Goal: Check status: Check status

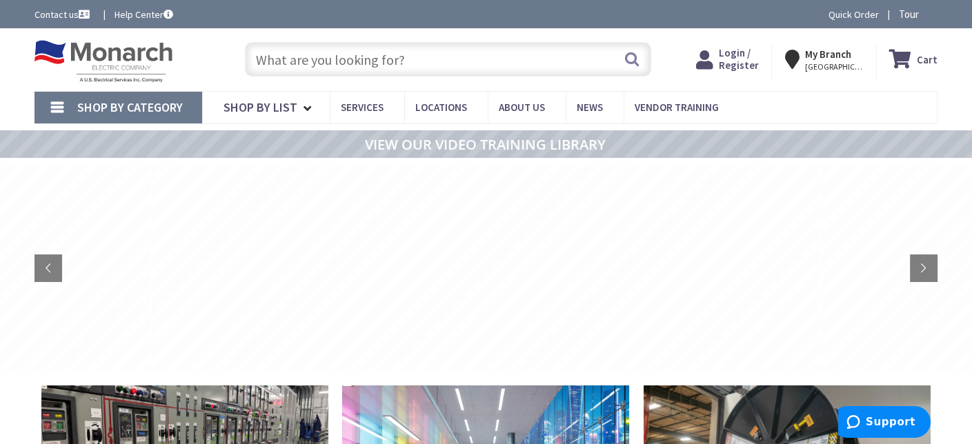
type input "[GEOGRAPHIC_DATA], [GEOGRAPHIC_DATA]"
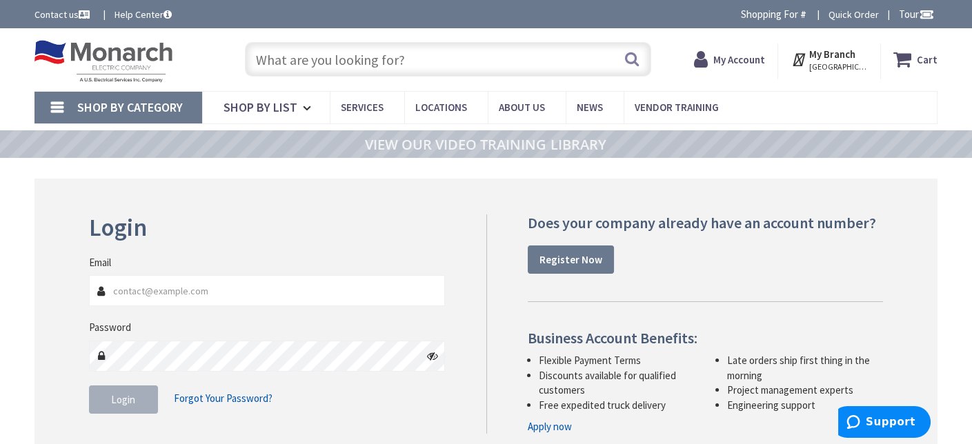
type input "[EMAIL_ADDRESS][DOMAIN_NAME]"
click at [124, 408] on button "Login" at bounding box center [123, 400] width 69 height 29
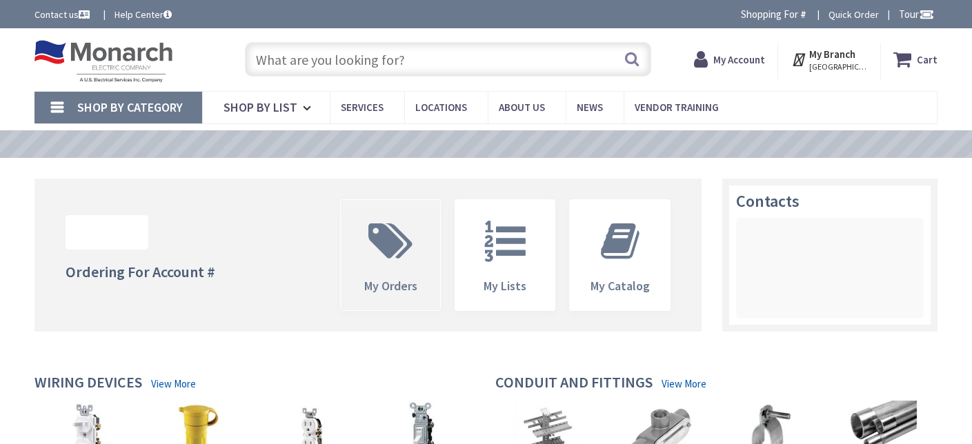
click at [402, 248] on icon at bounding box center [391, 241] width 58 height 41
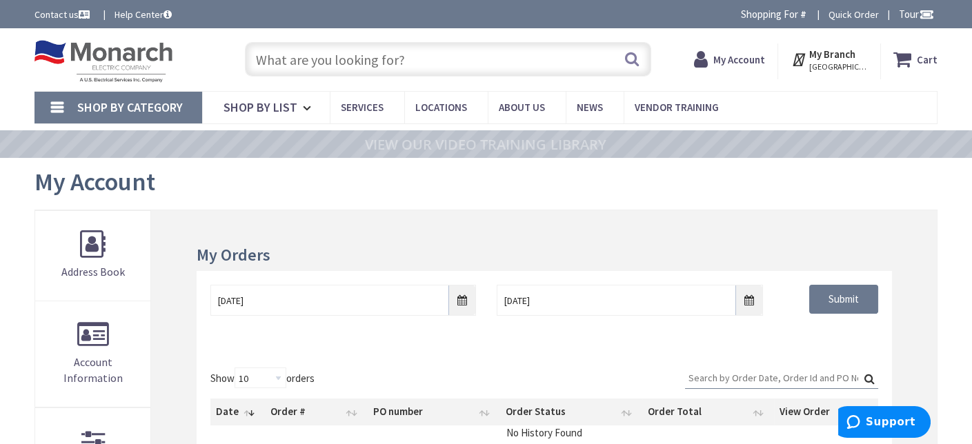
click at [753, 380] on input "Search:" at bounding box center [781, 378] width 193 height 21
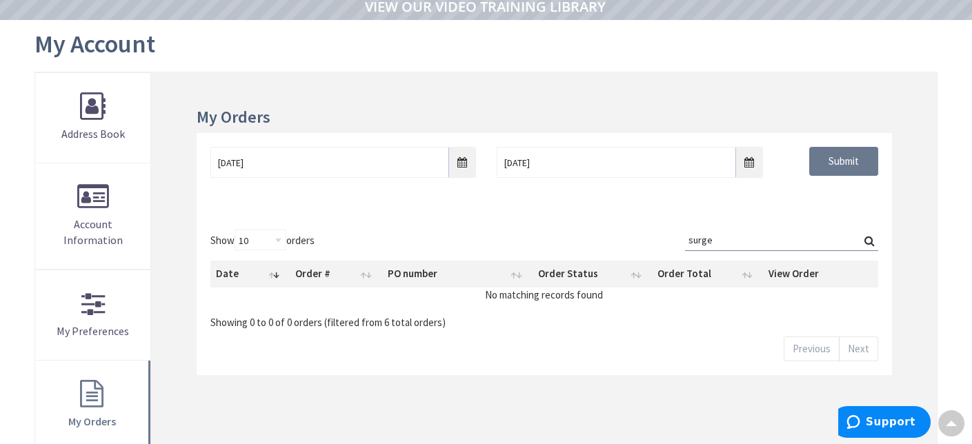
scroll to position [139, 0]
type input "surge"
click at [871, 241] on label "Search: surge" at bounding box center [781, 240] width 193 height 21
click at [871, 241] on input "surge" at bounding box center [781, 240] width 193 height 21
click at [460, 157] on input "10/2/2025" at bounding box center [343, 163] width 266 height 31
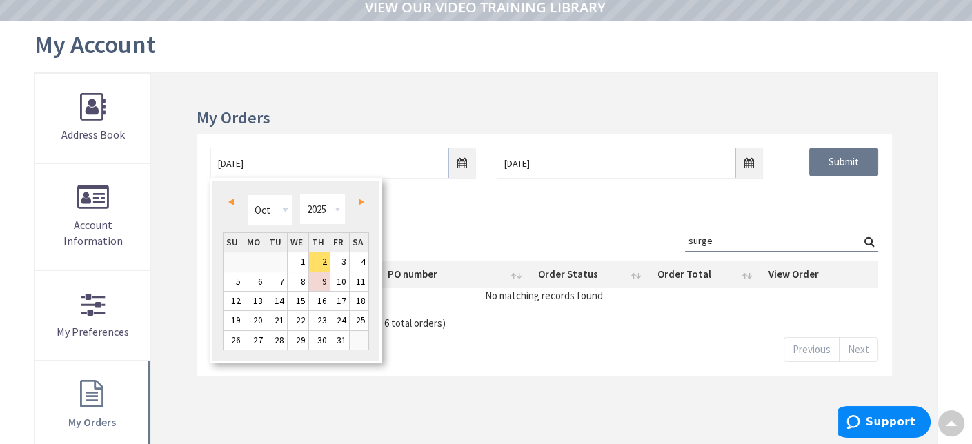
click at [236, 202] on link "Prev" at bounding box center [233, 201] width 19 height 19
click at [282, 257] on link "1" at bounding box center [276, 262] width 21 height 19
type input "07/01/2025"
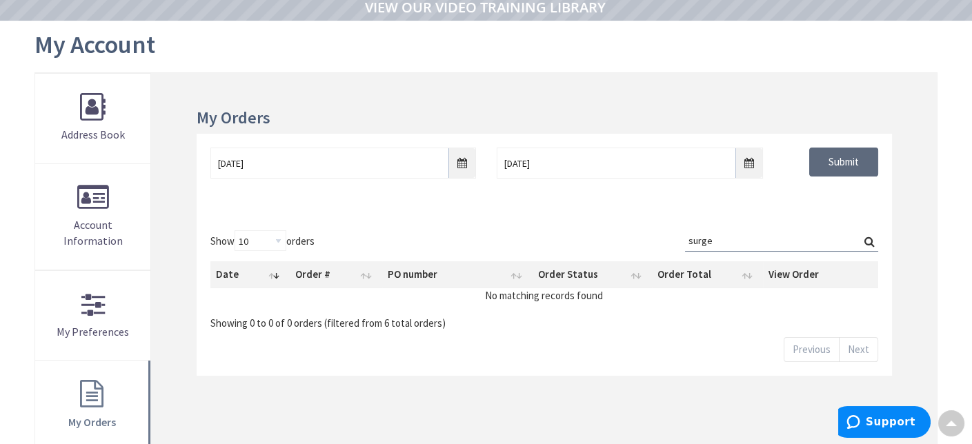
click at [853, 163] on input "Submit" at bounding box center [843, 162] width 69 height 29
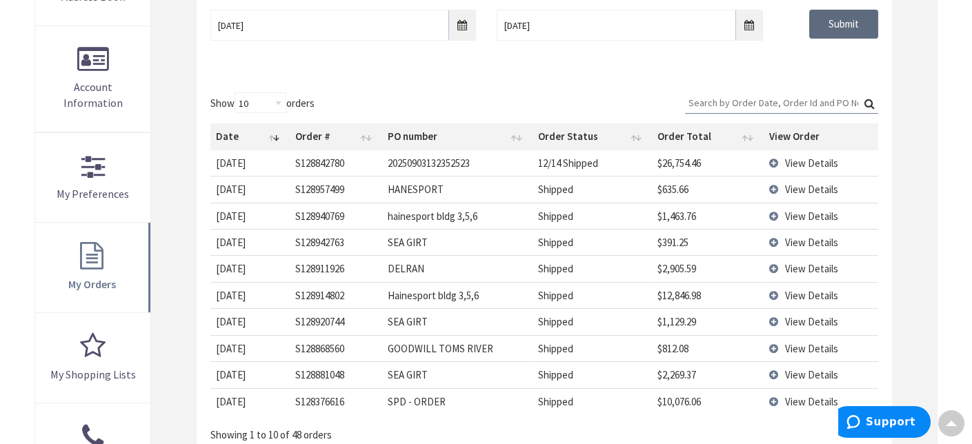
scroll to position [346, 0]
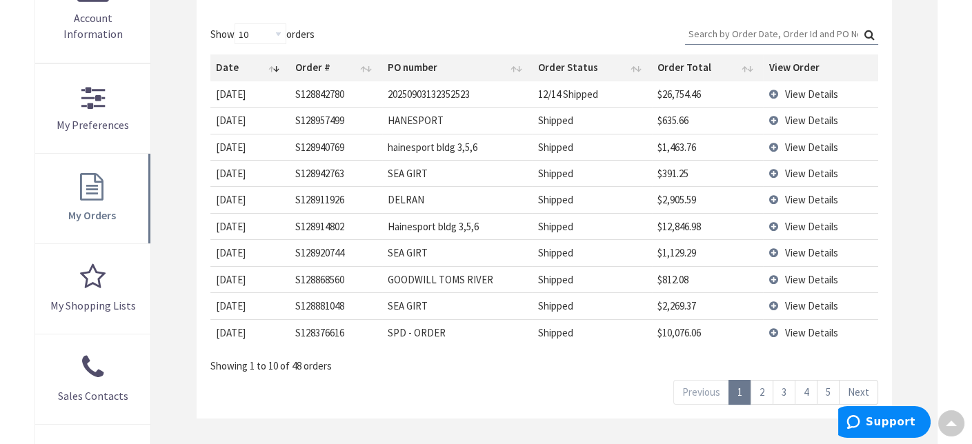
click at [796, 328] on span "View Details" at bounding box center [810, 332] width 53 height 13
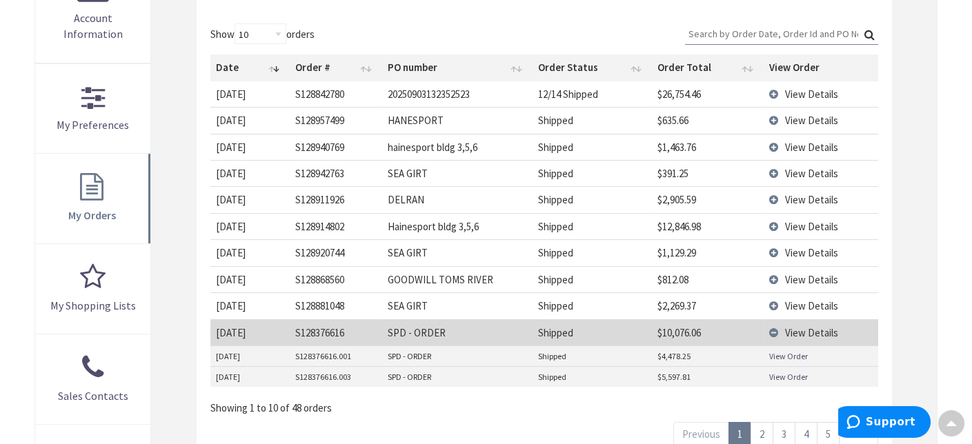
click at [778, 350] on link "View Order" at bounding box center [788, 356] width 39 height 12
click at [776, 371] on link "View Order" at bounding box center [788, 377] width 39 height 12
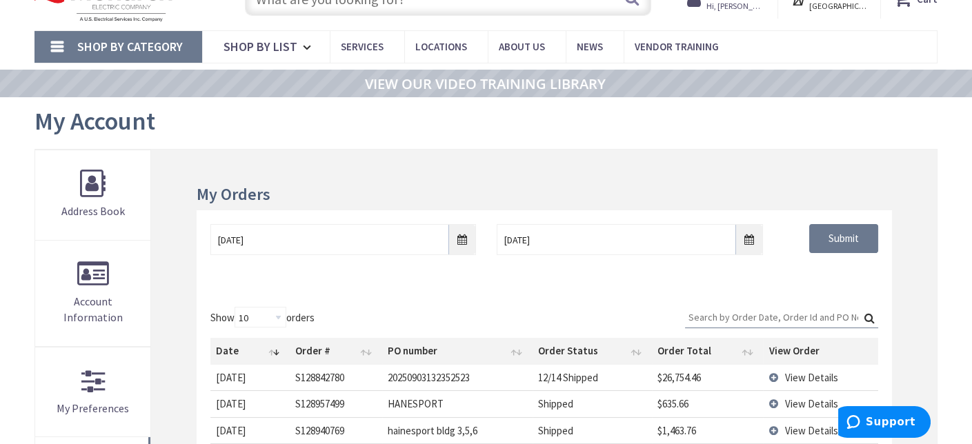
scroll to position [138, 0]
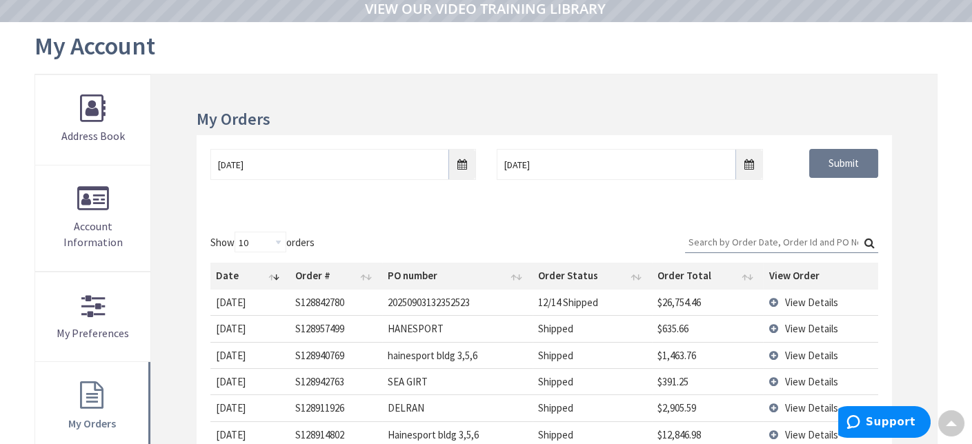
click at [746, 247] on input "Search:" at bounding box center [781, 242] width 193 height 21
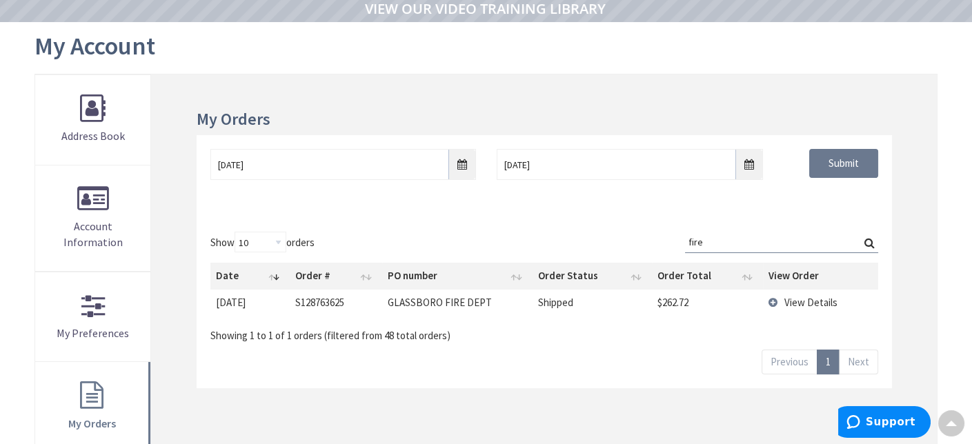
type input "fire"
click at [771, 304] on td "View Details" at bounding box center [820, 303] width 115 height 26
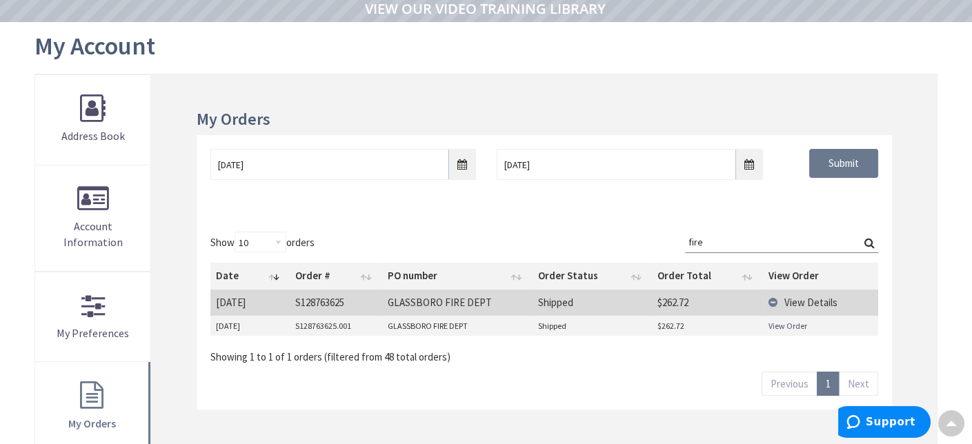
click at [778, 327] on link "View Order" at bounding box center [788, 326] width 39 height 12
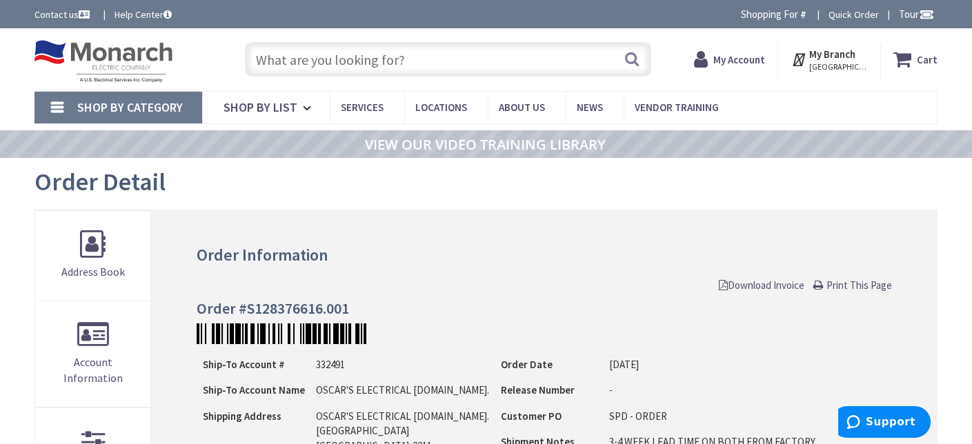
click at [783, 283] on span "Download Invoice" at bounding box center [762, 285] width 86 height 13
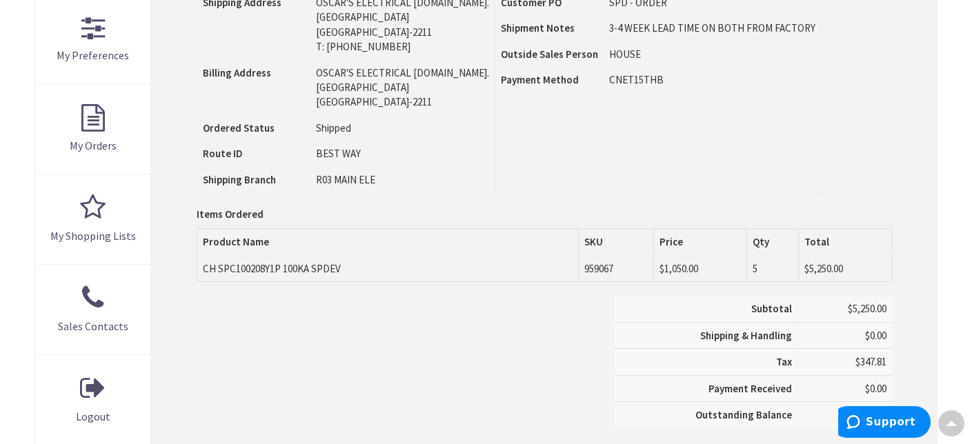
scroll to position [483, 0]
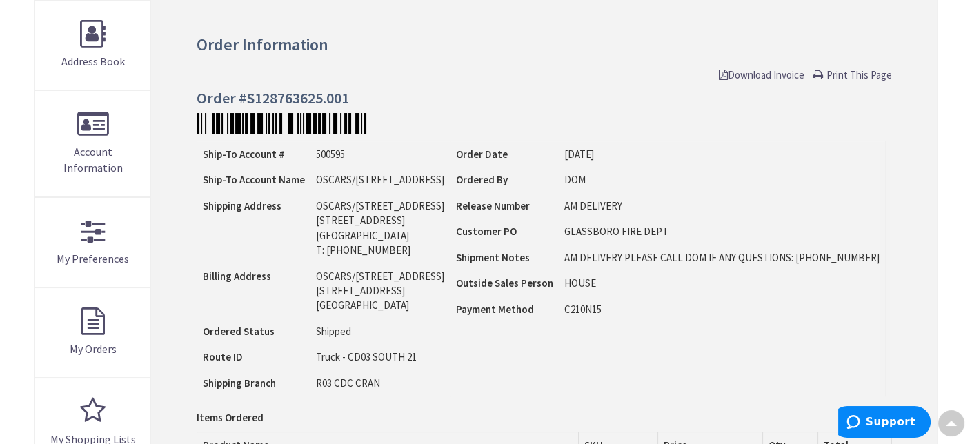
scroll to position [138, 0]
